Goal: Find specific page/section: Find specific page/section

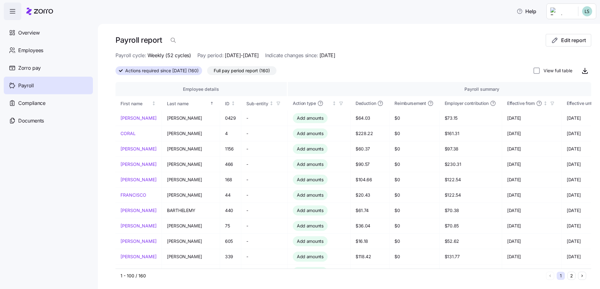
click at [38, 53] on span "Employees" at bounding box center [30, 50] width 25 height 8
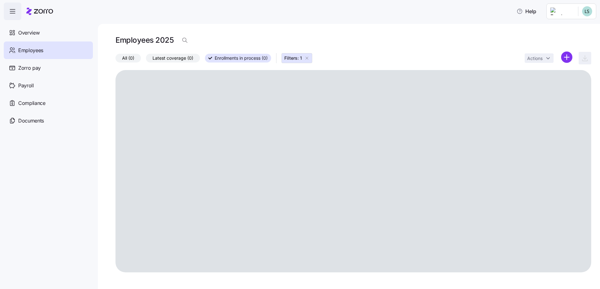
click at [307, 57] on icon "button" at bounding box center [306, 58] width 5 height 5
click at [183, 40] on icon "button" at bounding box center [185, 40] width 6 height 6
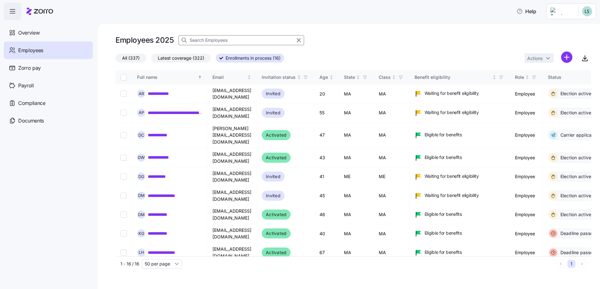
click at [206, 40] on input at bounding box center [240, 40] width 125 height 10
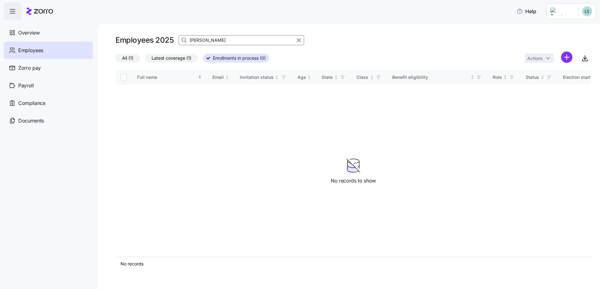
type input "[PERSON_NAME]"
drag, startPoint x: 132, startPoint y: 58, endPoint x: 157, endPoint y: 65, distance: 25.8
click at [132, 58] on span "All (1)" at bounding box center [127, 58] width 11 height 8
click at [115, 60] on input "All (1)" at bounding box center [115, 60] width 0 height 0
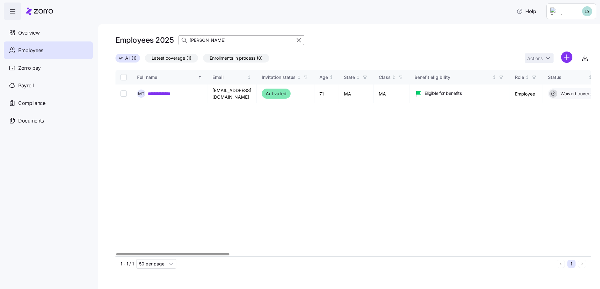
scroll to position [0, 1]
click at [180, 254] on div at bounding box center [172, 254] width 113 height 2
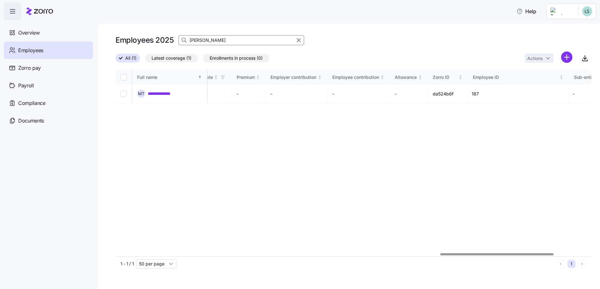
scroll to position [0, 1520]
click at [559, 253] on div at bounding box center [533, 254] width 113 height 2
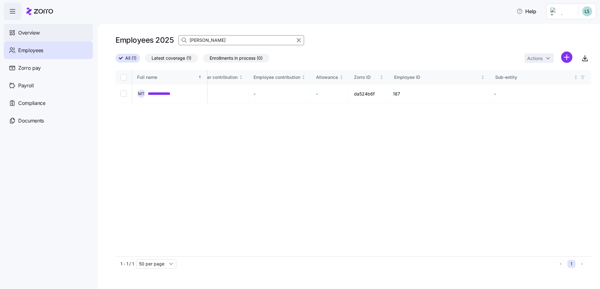
drag, startPoint x: 29, startPoint y: 34, endPoint x: 16, endPoint y: 37, distance: 13.1
click at [29, 34] on span "Overview" at bounding box center [28, 33] width 21 height 8
